Goal: Navigation & Orientation: Find specific page/section

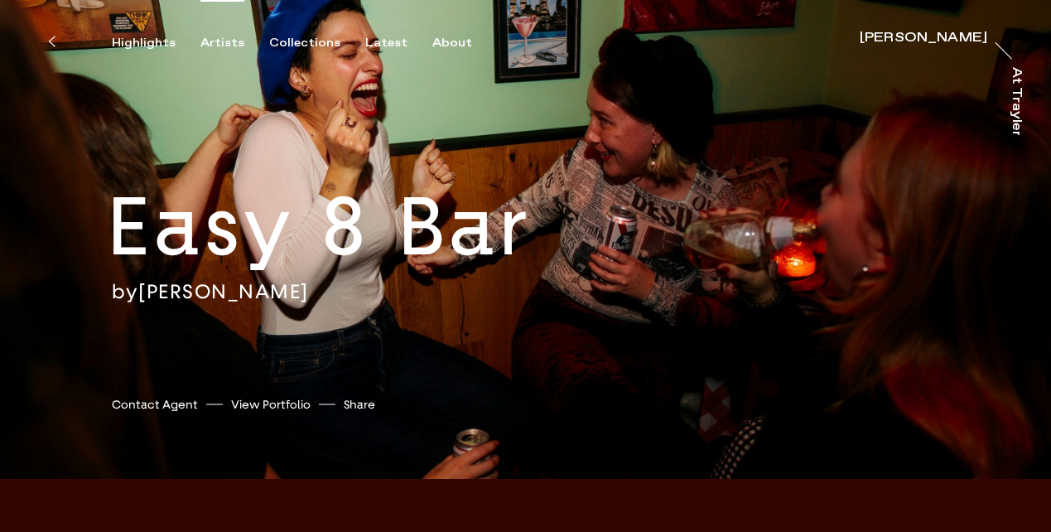
click at [219, 36] on div "Artists" at bounding box center [222, 43] width 44 height 15
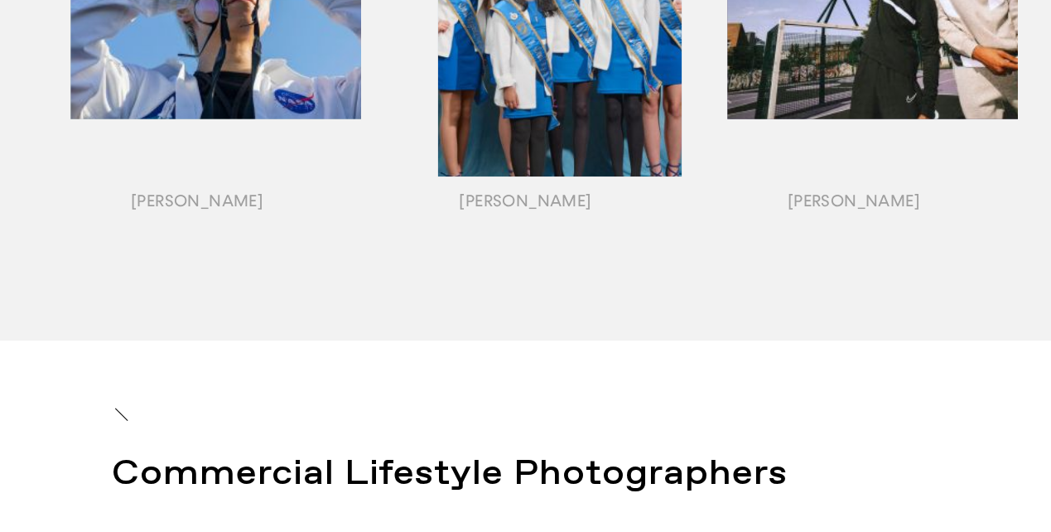
scroll to position [2132, 0]
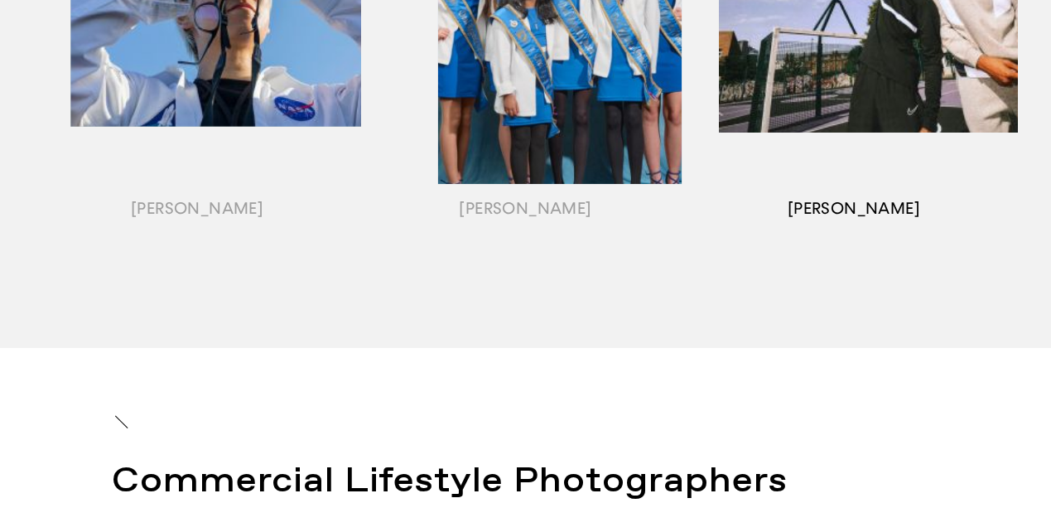
click at [869, 101] on div "button" at bounding box center [854, 34] width 328 height 517
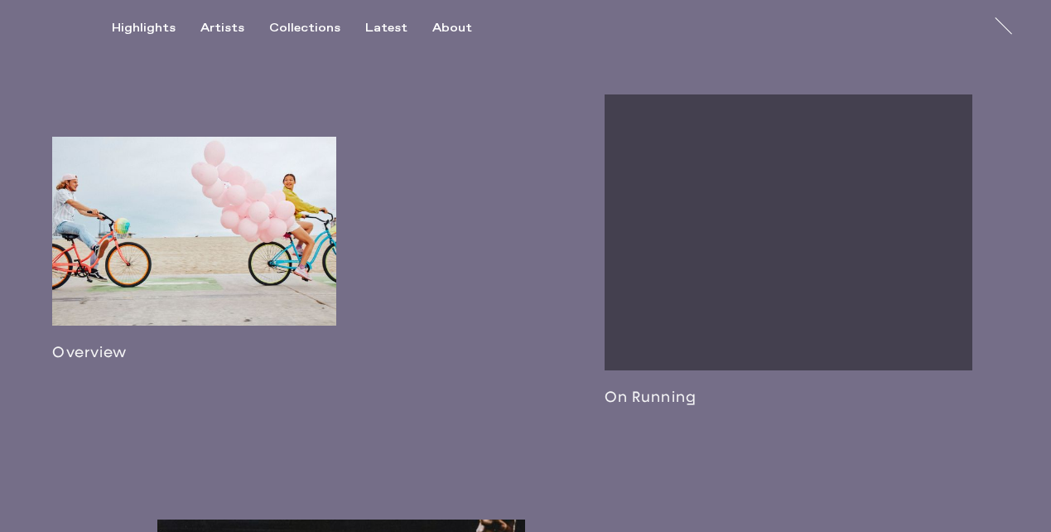
scroll to position [894, 0]
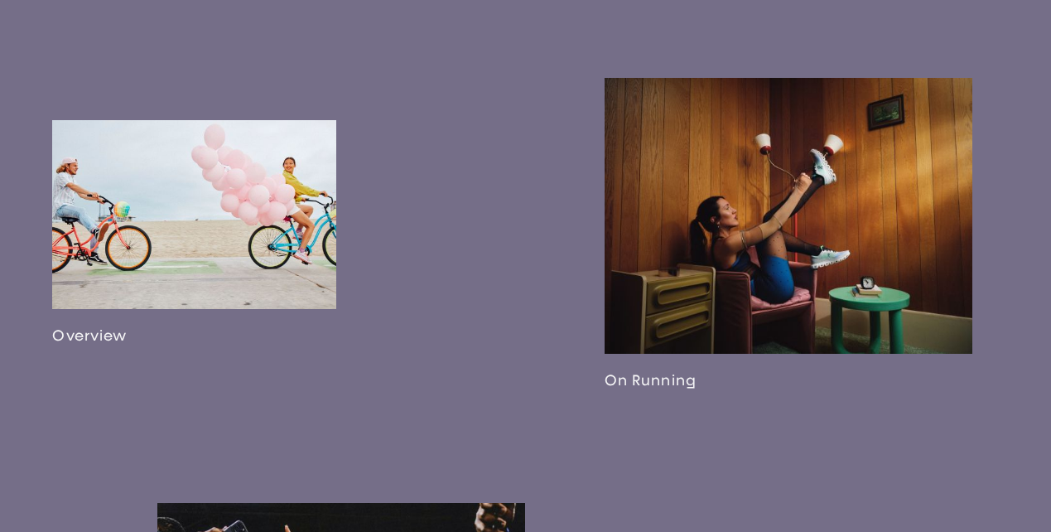
click at [179, 270] on link at bounding box center [194, 232] width 284 height 225
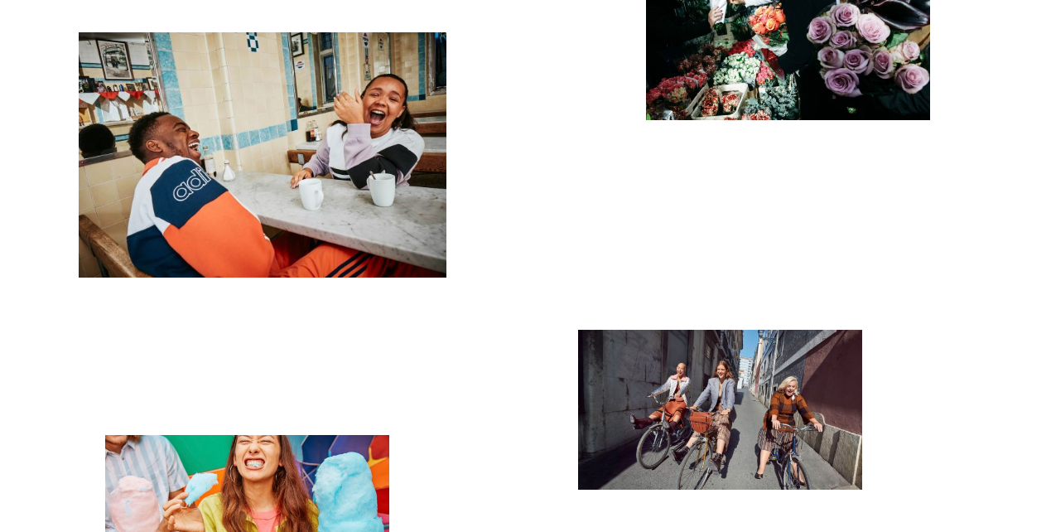
scroll to position [6530, 0]
